Goal: Communication & Community: Answer question/provide support

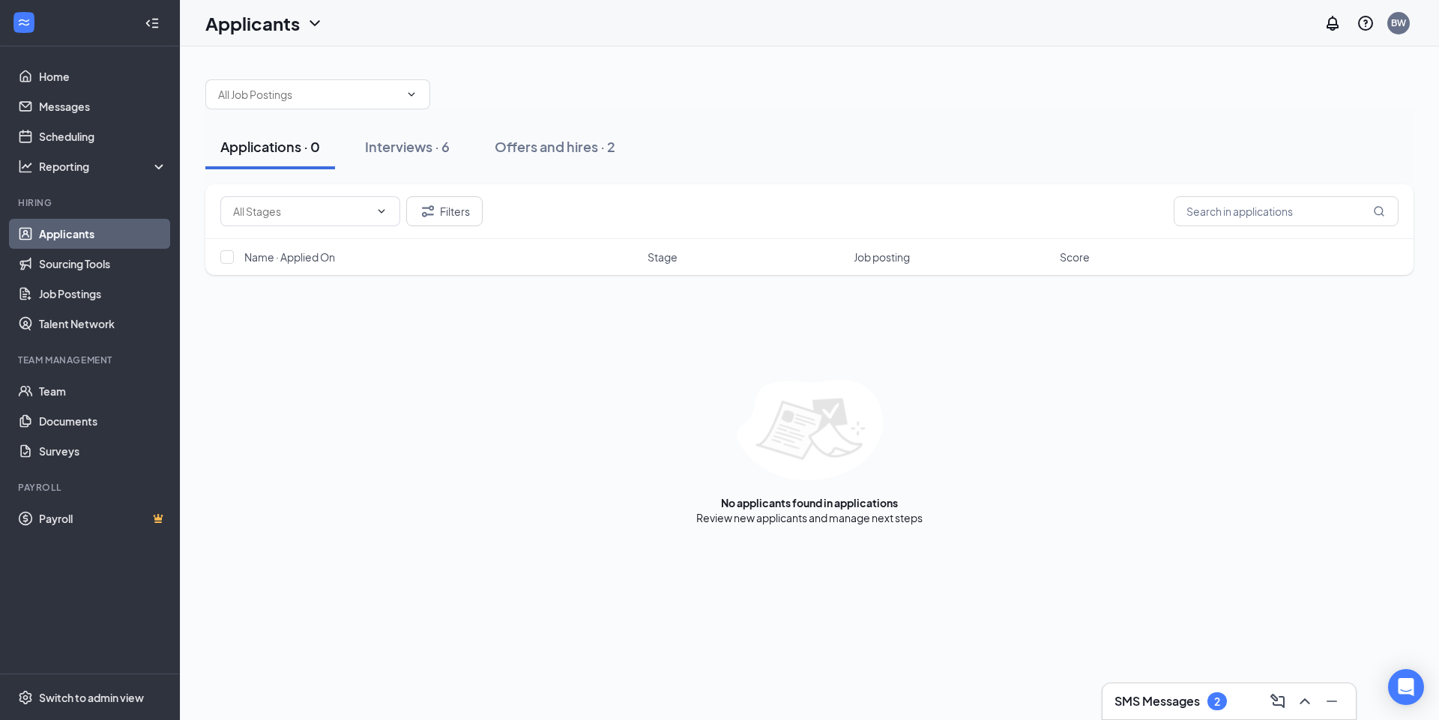
click at [1155, 704] on h3 "SMS Messages" at bounding box center [1157, 701] width 85 height 16
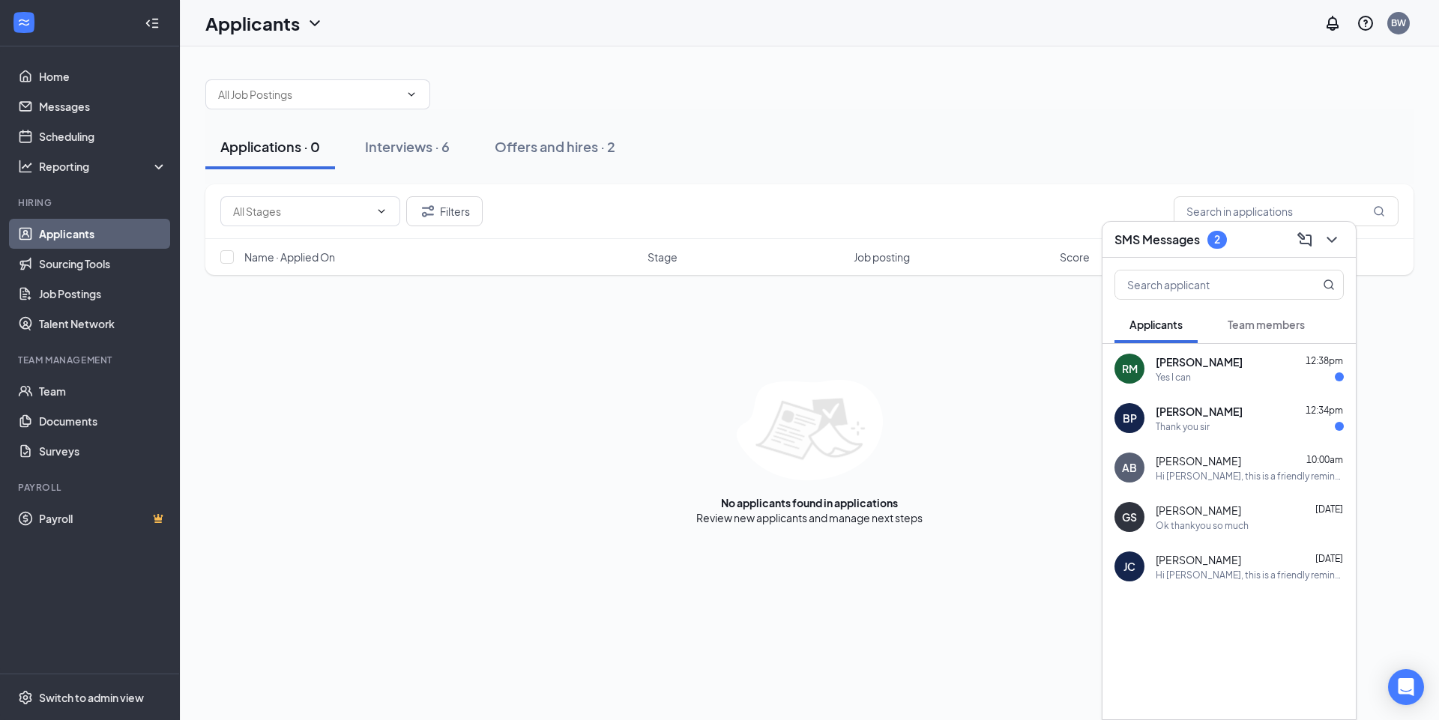
click at [1204, 421] on div "Thank you sir" at bounding box center [1183, 427] width 54 height 13
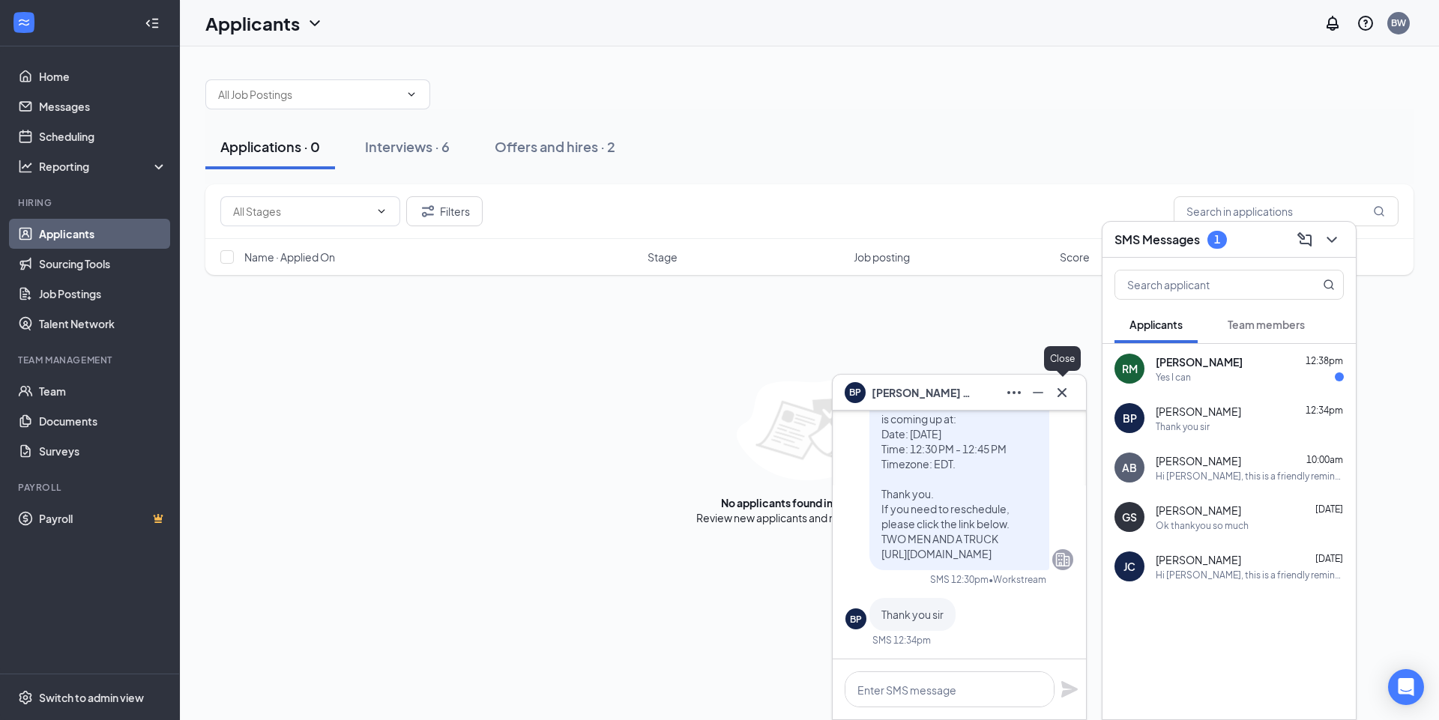
click at [1062, 391] on icon "Cross" at bounding box center [1062, 393] width 18 height 18
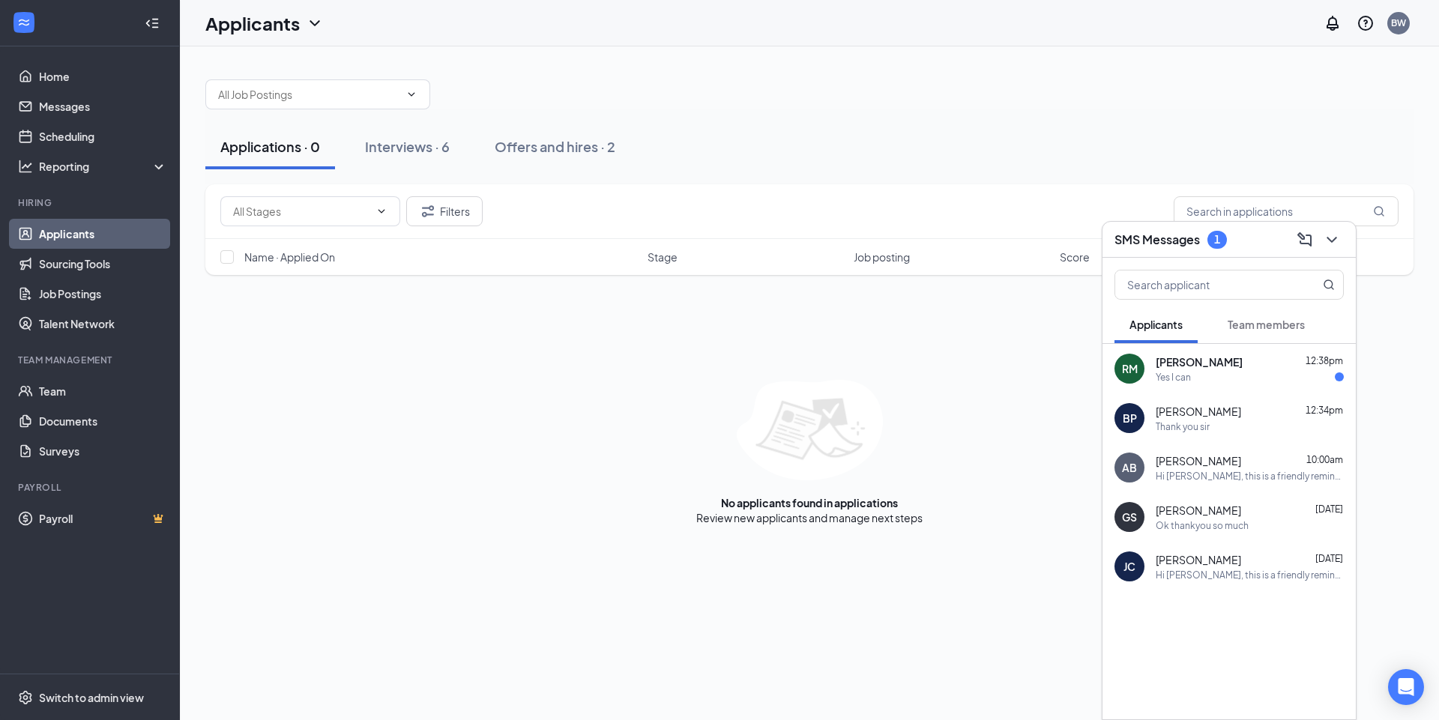
click at [1184, 367] on span "[PERSON_NAME]" at bounding box center [1199, 362] width 87 height 15
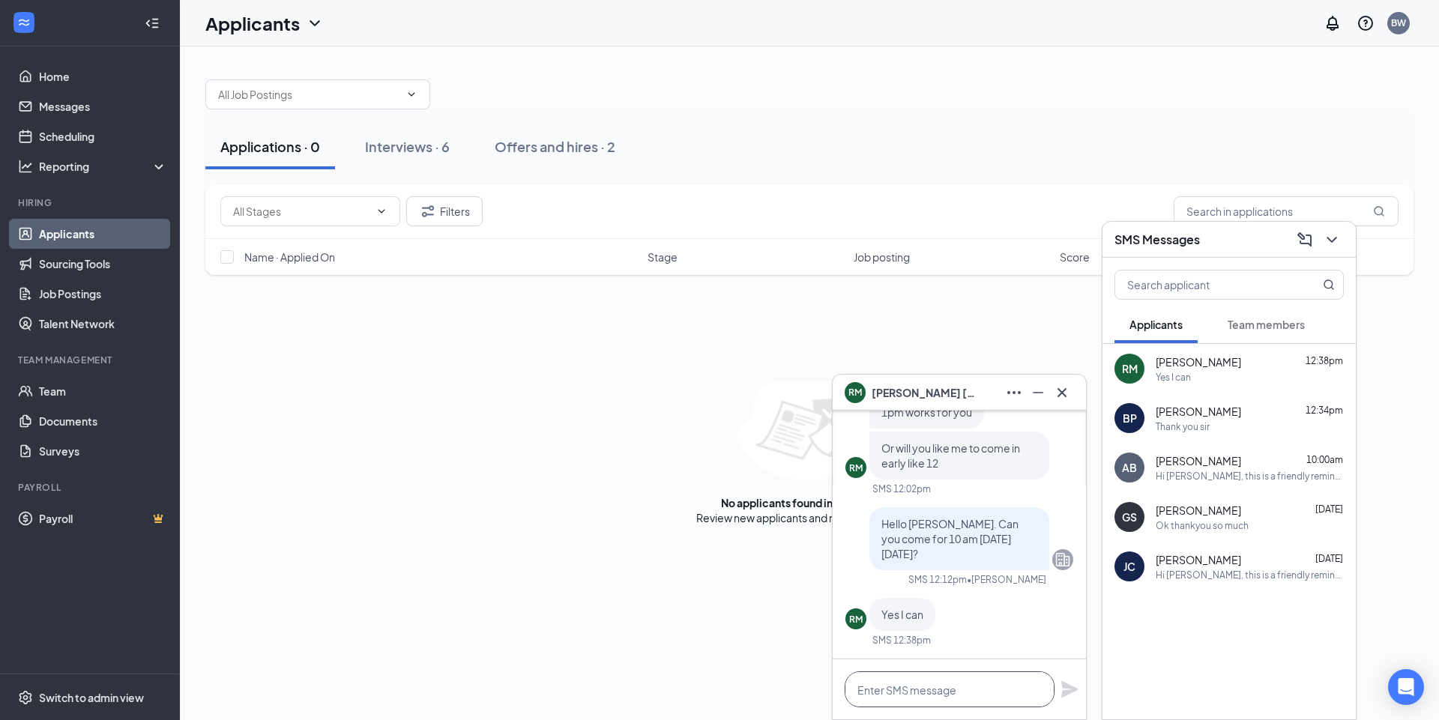
click at [931, 687] on textarea at bounding box center [950, 690] width 210 height 36
type textarea "O"
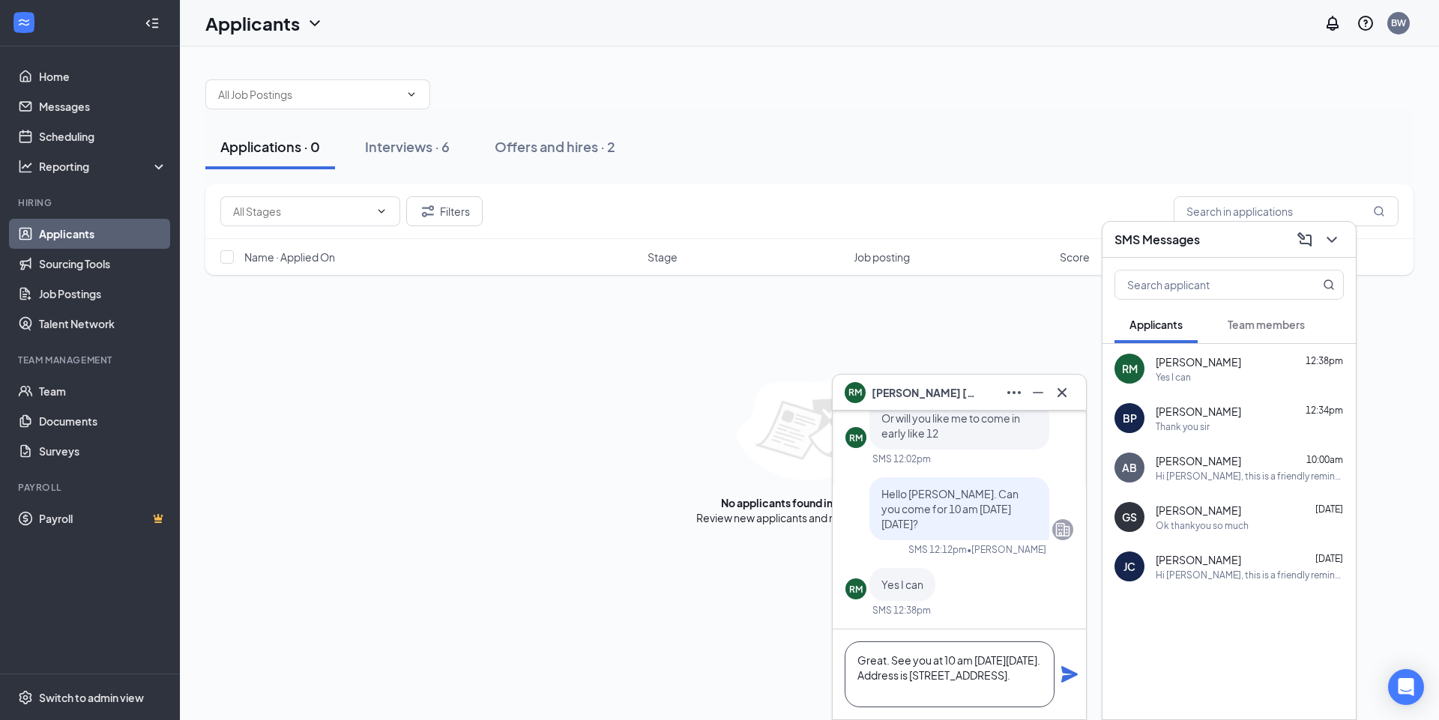
type textarea "Great. See you at 10 am [DATE][DATE]. Address is [STREET_ADDRESS]."
click at [1069, 674] on icon "Plane" at bounding box center [1070, 674] width 16 height 16
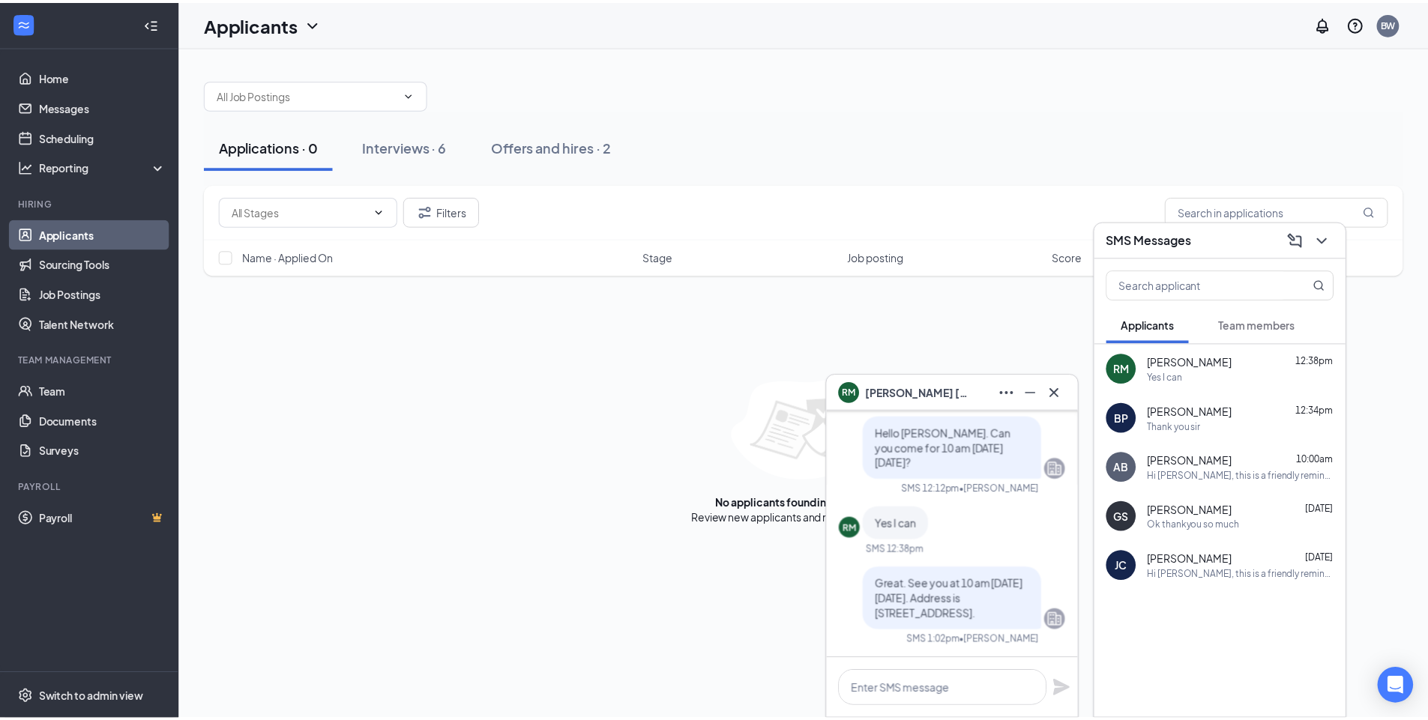
scroll to position [0, 0]
click at [1060, 391] on icon "Cross" at bounding box center [1062, 392] width 9 height 9
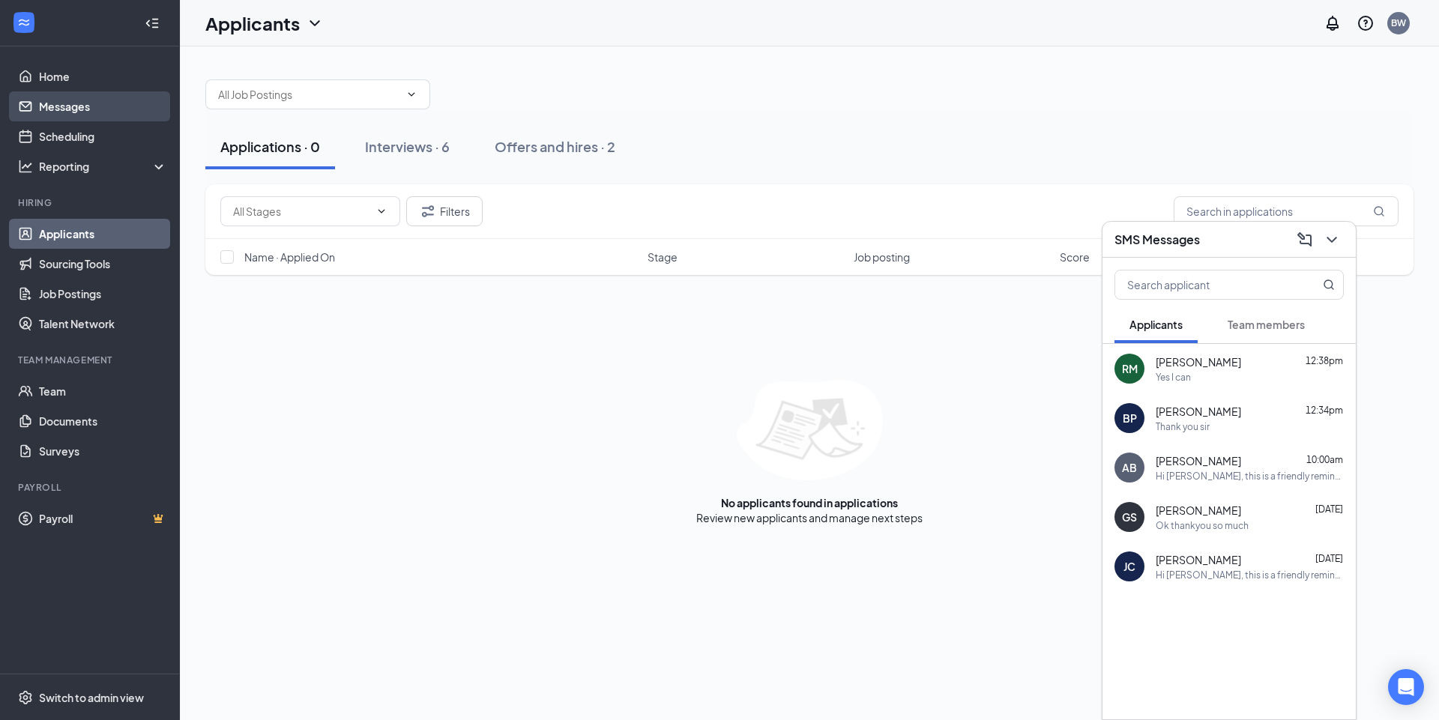
click at [53, 109] on link "Messages" at bounding box center [103, 106] width 128 height 30
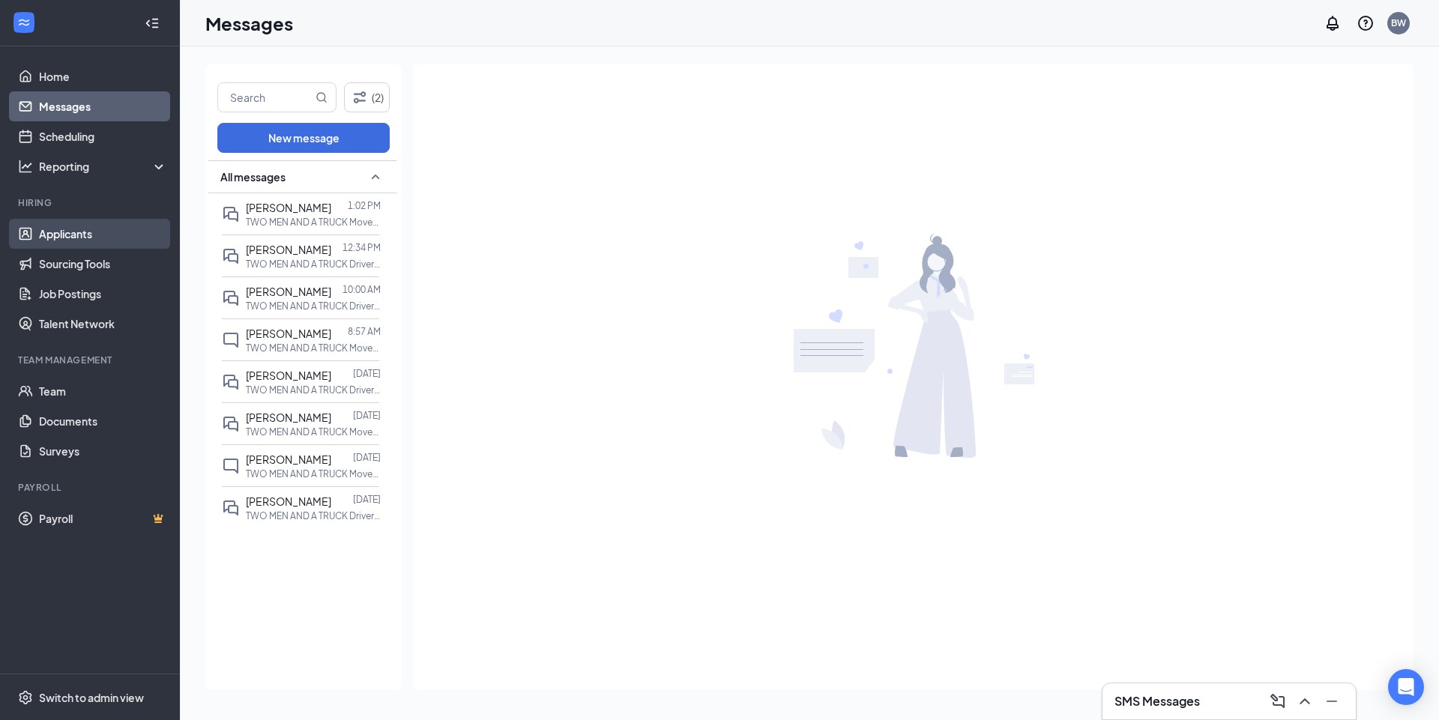
click at [60, 238] on link "Applicants" at bounding box center [103, 234] width 128 height 30
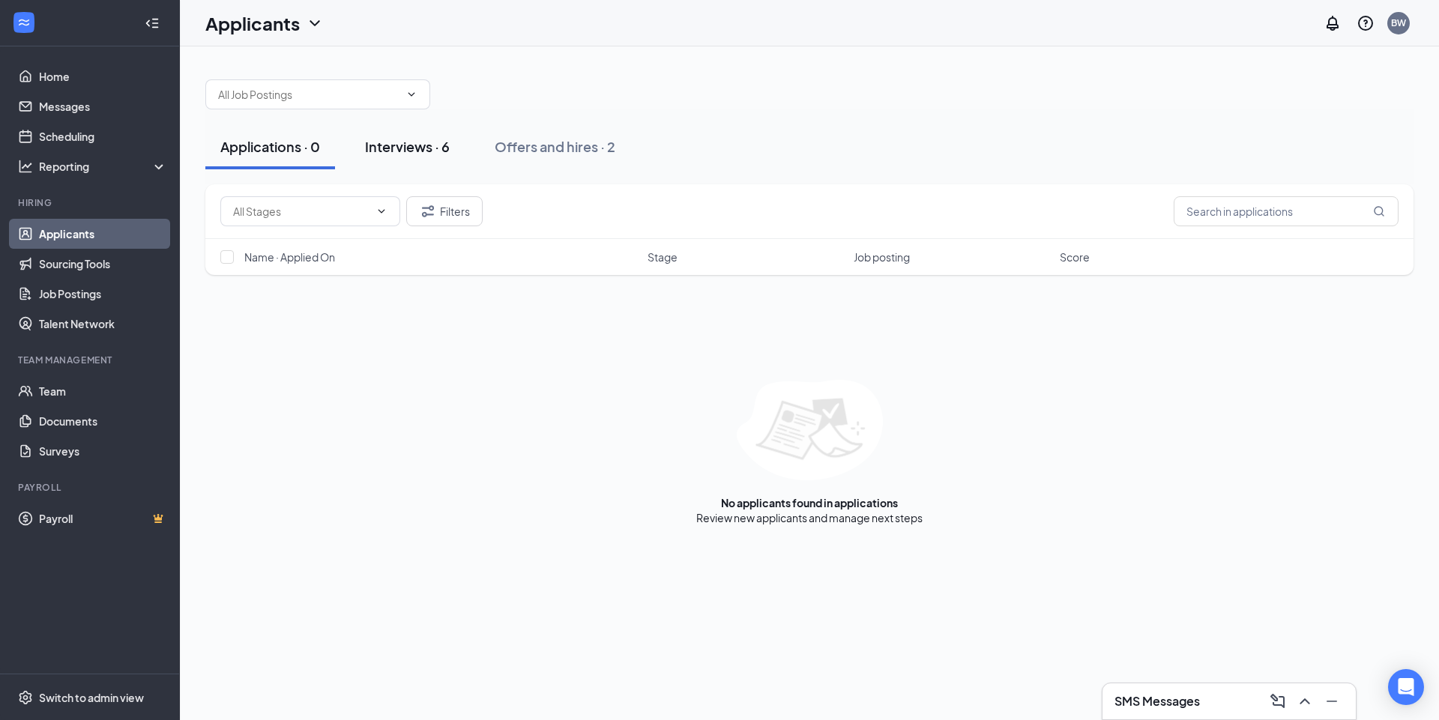
click at [384, 149] on div "Interviews · 6" at bounding box center [407, 146] width 85 height 19
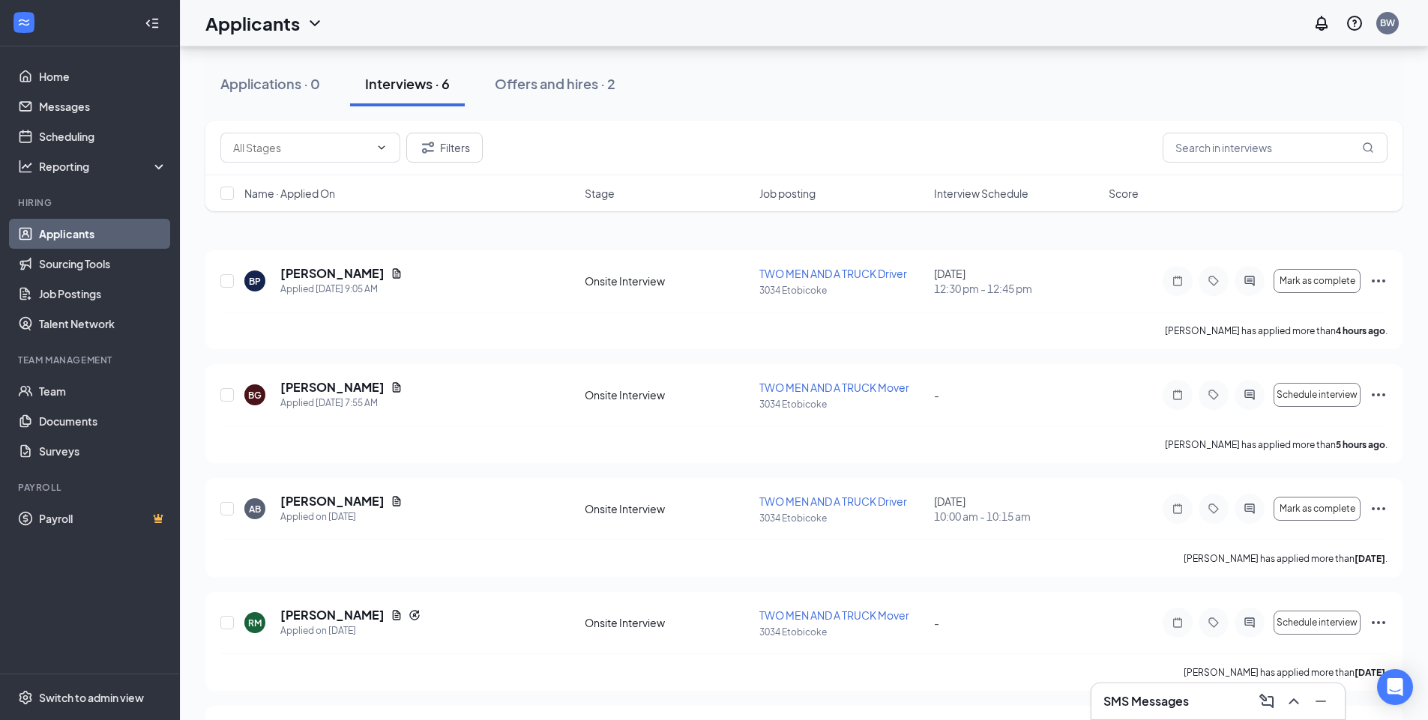
scroll to position [31, 0]
